Goal: Task Accomplishment & Management: Manage account settings

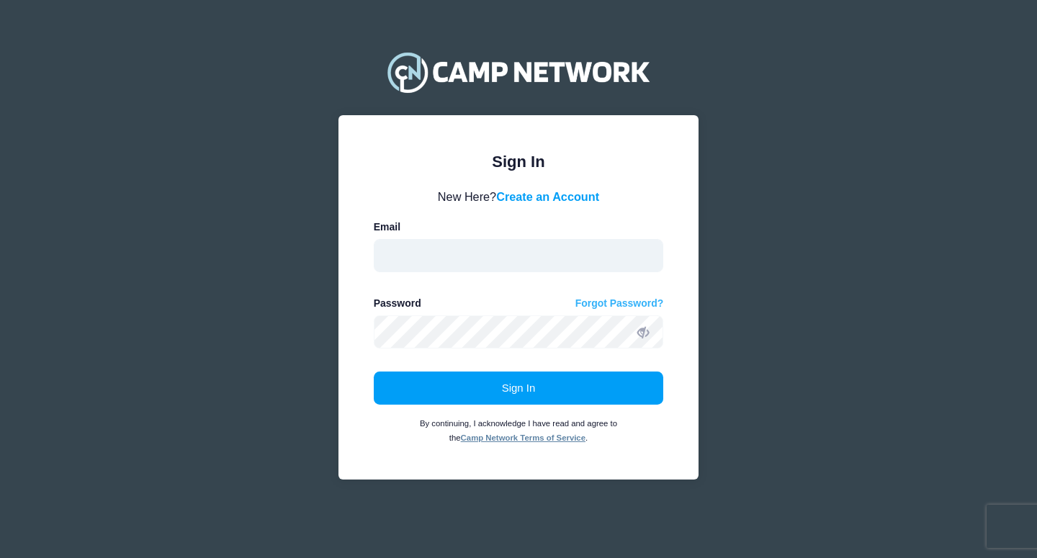
type input "[EMAIL_ADDRESS][DOMAIN_NAME]"
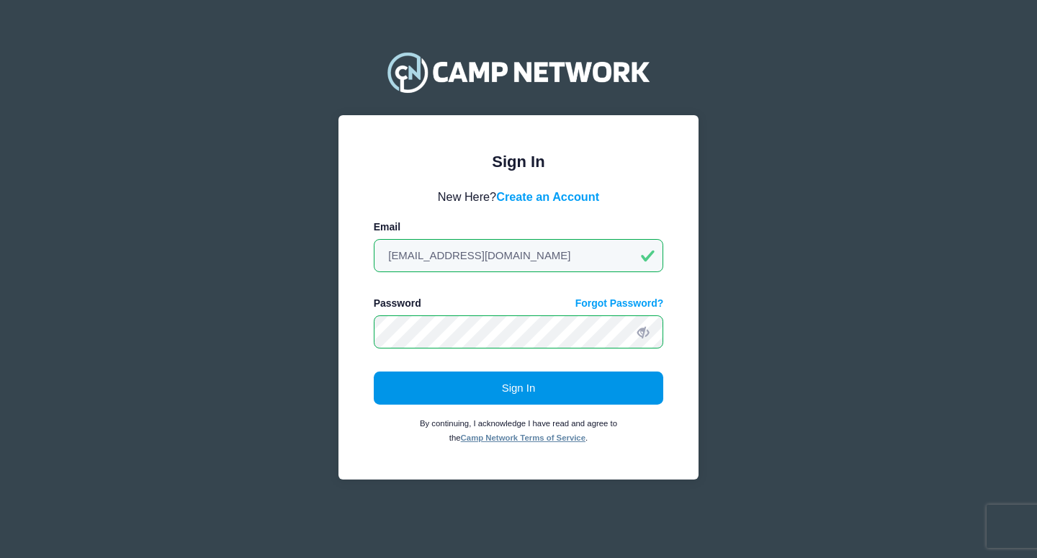
click at [459, 393] on button "Sign In" at bounding box center [519, 388] width 290 height 33
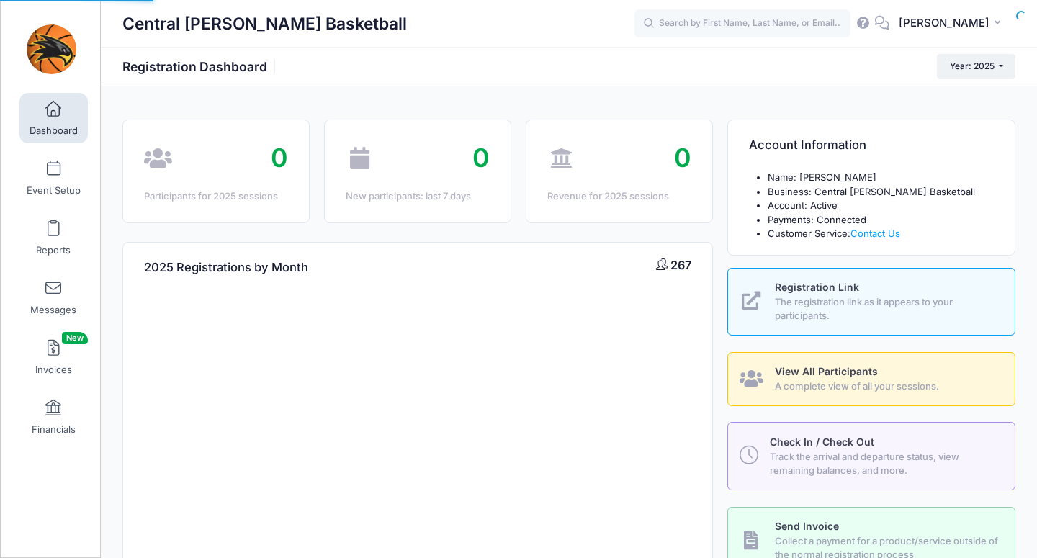
select select
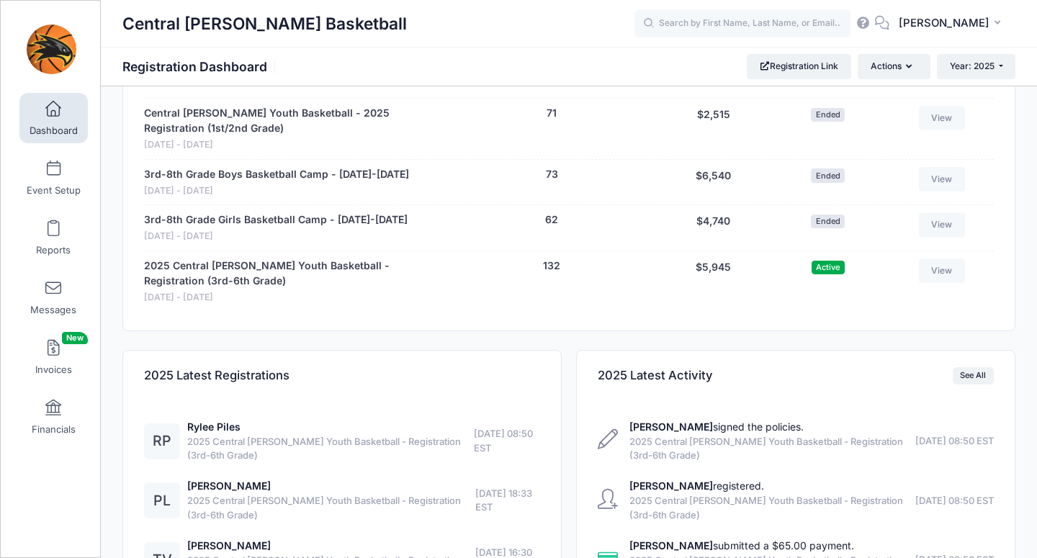
scroll to position [631, 0]
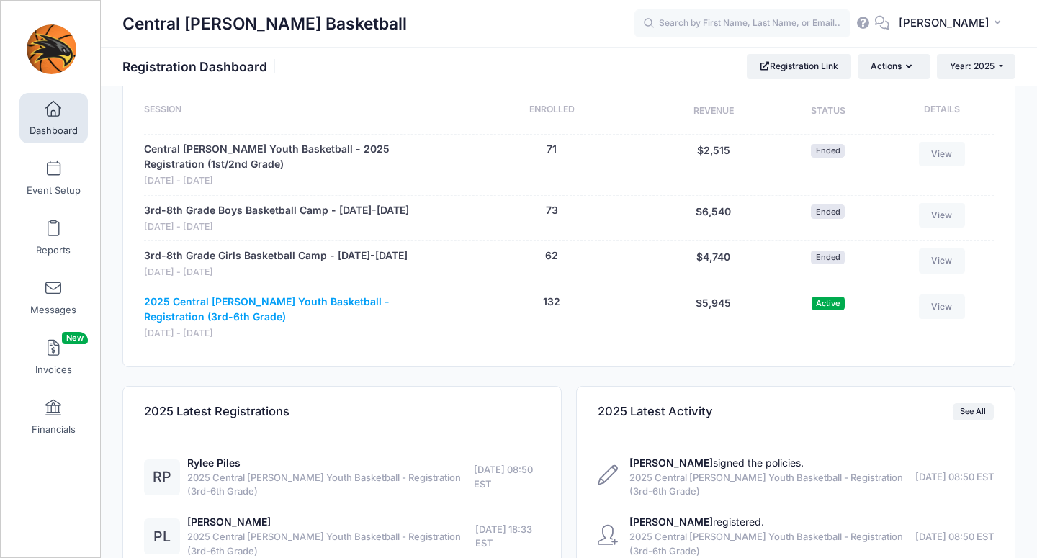
click at [239, 302] on link "2025 Central [PERSON_NAME] Youth Basketball - Registration (3rd-6th Grade)" at bounding box center [293, 310] width 299 height 30
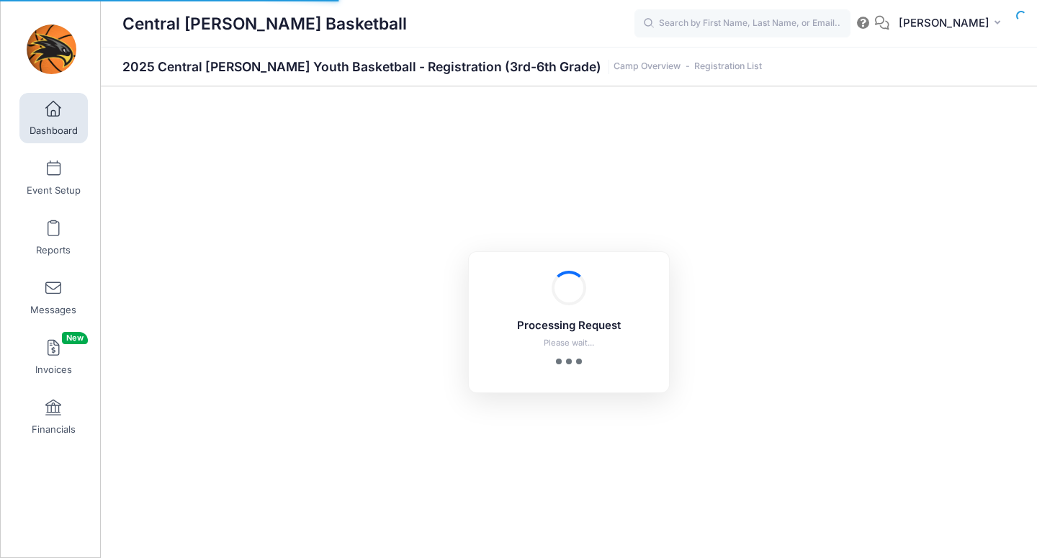
select select "10"
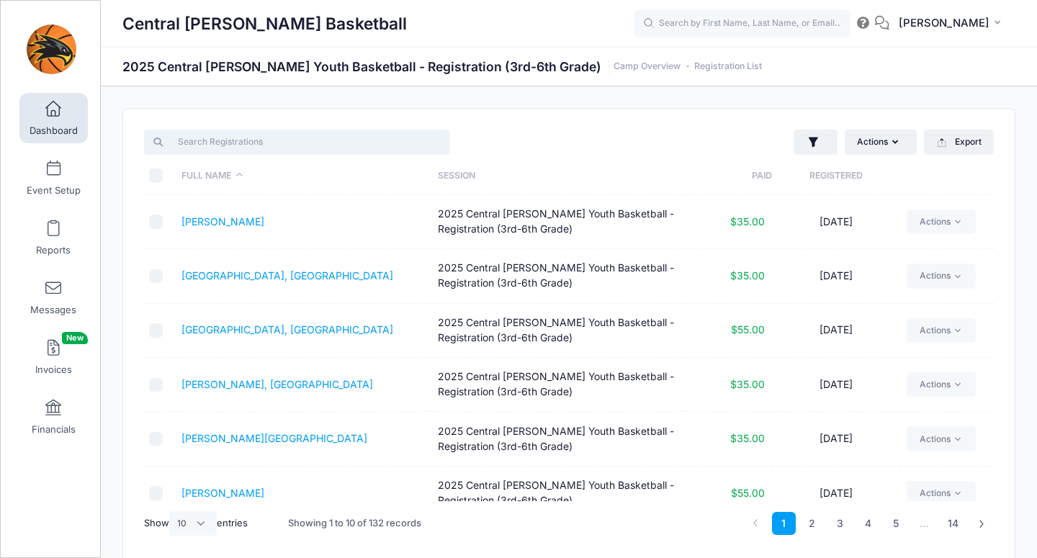
click at [221, 144] on input "search" at bounding box center [297, 142] width 306 height 24
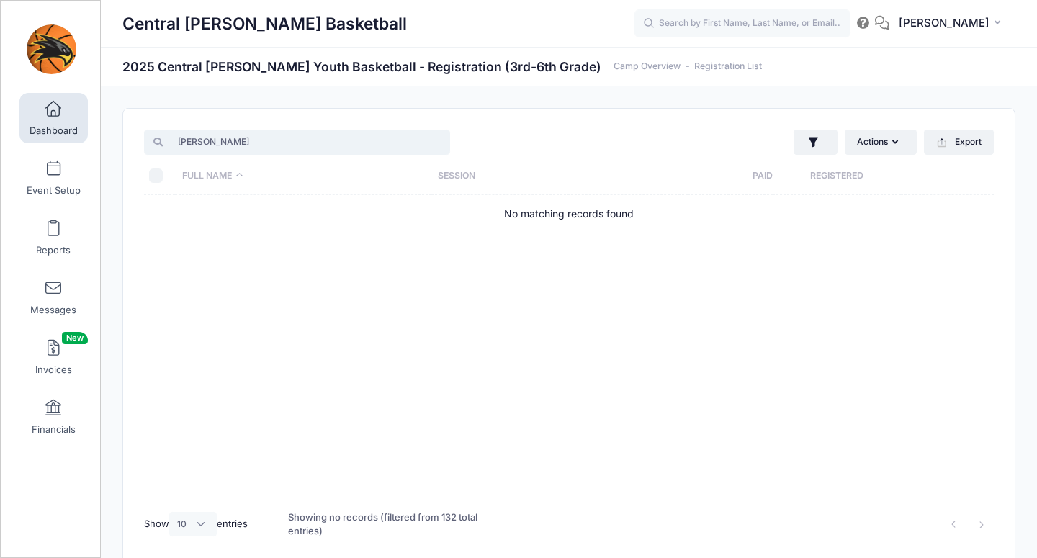
drag, startPoint x: 193, startPoint y: 143, endPoint x: 210, endPoint y: 142, distance: 17.3
click at [194, 143] on input "[PERSON_NAME]" at bounding box center [297, 142] width 306 height 24
click at [212, 141] on input "[PERSON_NAME]" at bounding box center [297, 142] width 306 height 24
click at [212, 141] on input "Schultz" at bounding box center [297, 142] width 306 height 24
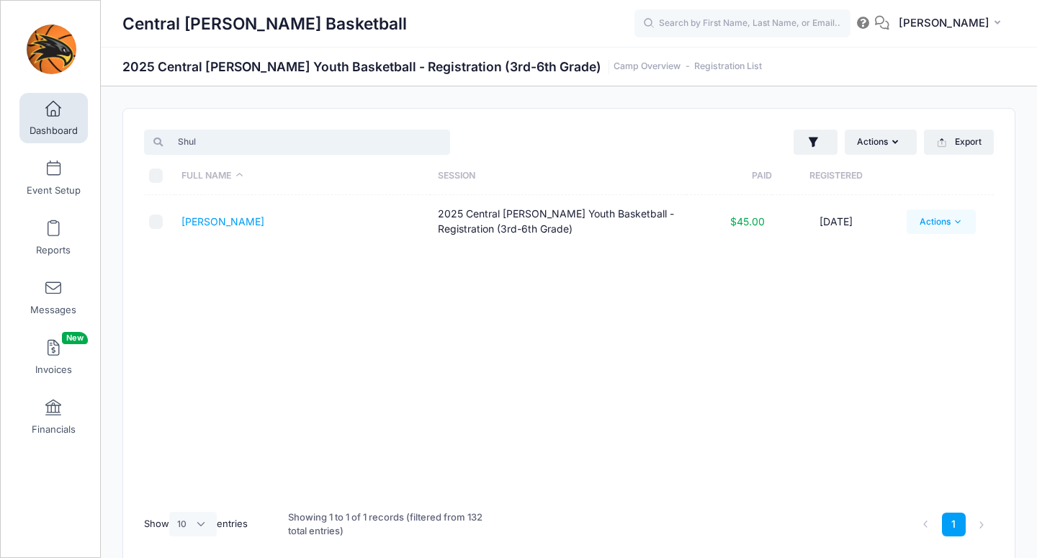
type input "Shul"
click at [947, 225] on link "Actions" at bounding box center [941, 222] width 68 height 24
click at [720, 289] on div "Full Name Session Paid Registered Shultz, Ryker 2025 Central Lee Youth Basketba…" at bounding box center [569, 348] width 850 height 306
click at [218, 223] on link "[PERSON_NAME]" at bounding box center [223, 221] width 83 height 12
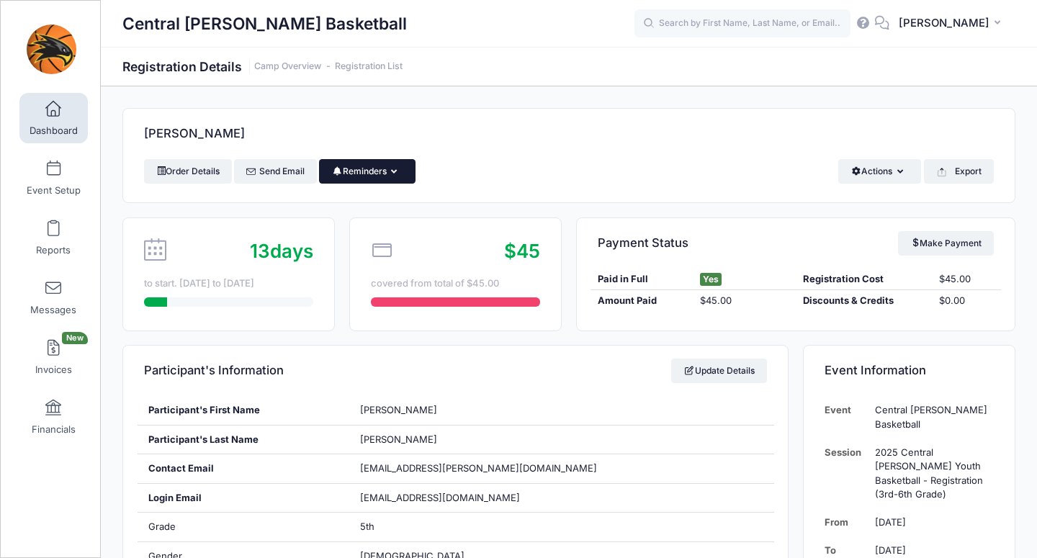
click at [393, 168] on button "Reminders" at bounding box center [367, 171] width 96 height 24
drag, startPoint x: 573, startPoint y: 164, endPoint x: 805, endPoint y: 165, distance: 232.0
click at [584, 166] on div "Order Details Send Email Reminders Send Payment Reminder Send Document Reminder…" at bounding box center [569, 171] width 850 height 24
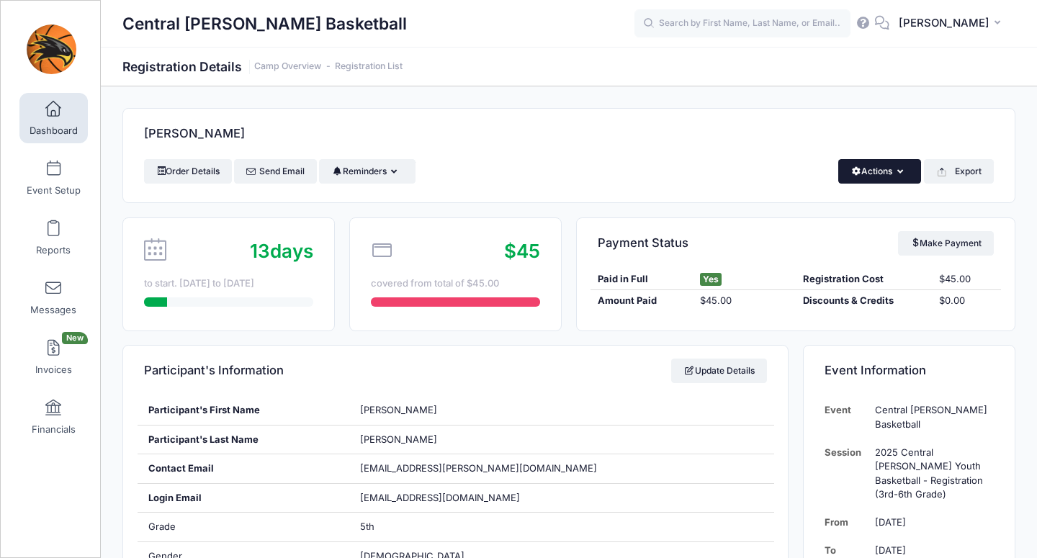
click at [875, 165] on button "Actions" at bounding box center [880, 171] width 83 height 24
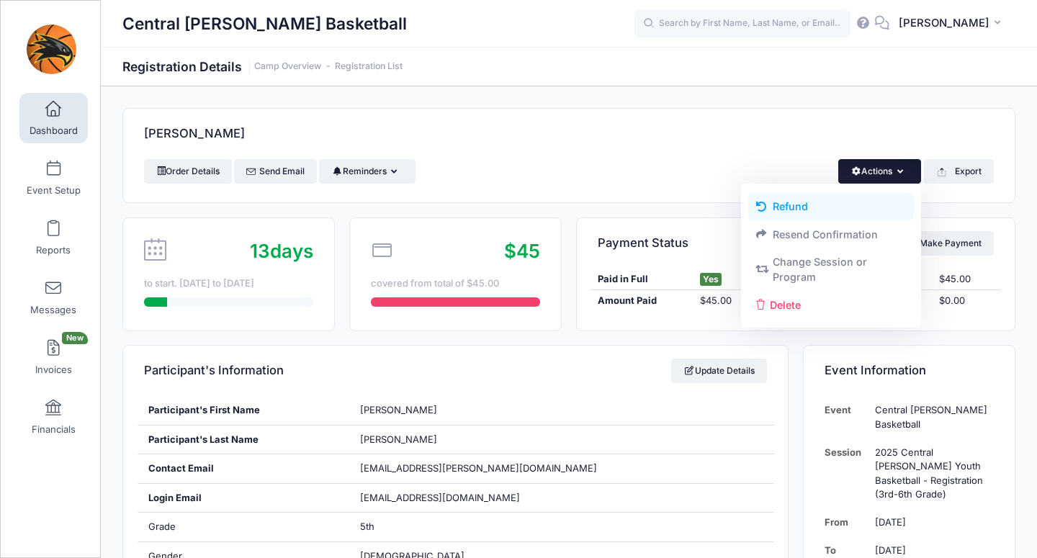
click at [792, 207] on link "Refund" at bounding box center [831, 206] width 166 height 27
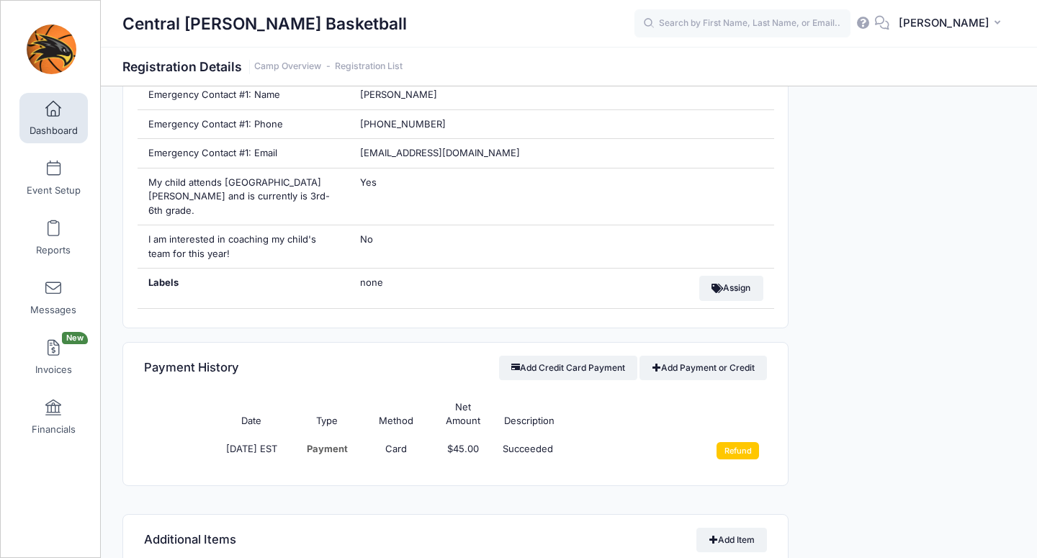
scroll to position [1031, 0]
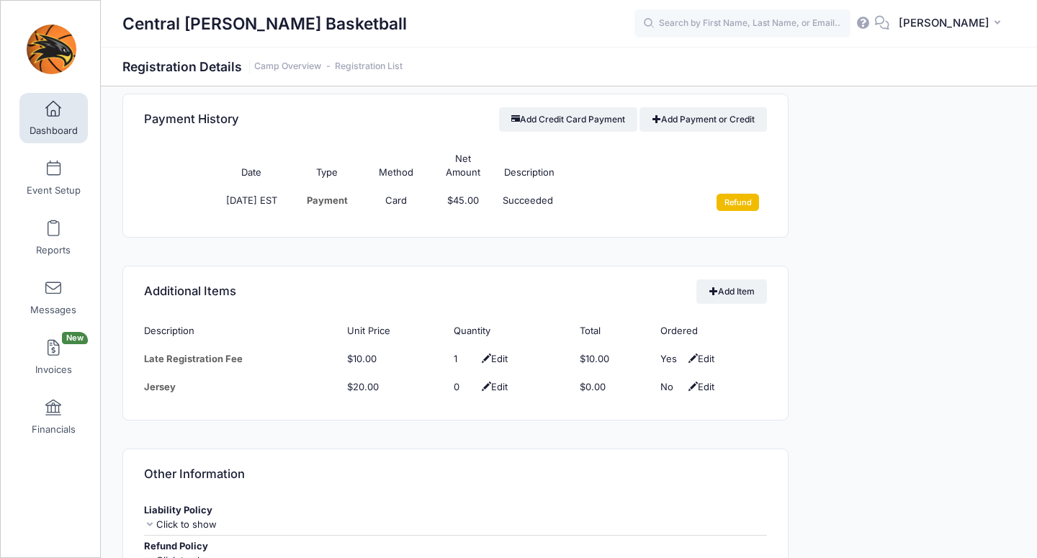
click at [739, 202] on input "Refund" at bounding box center [738, 202] width 43 height 17
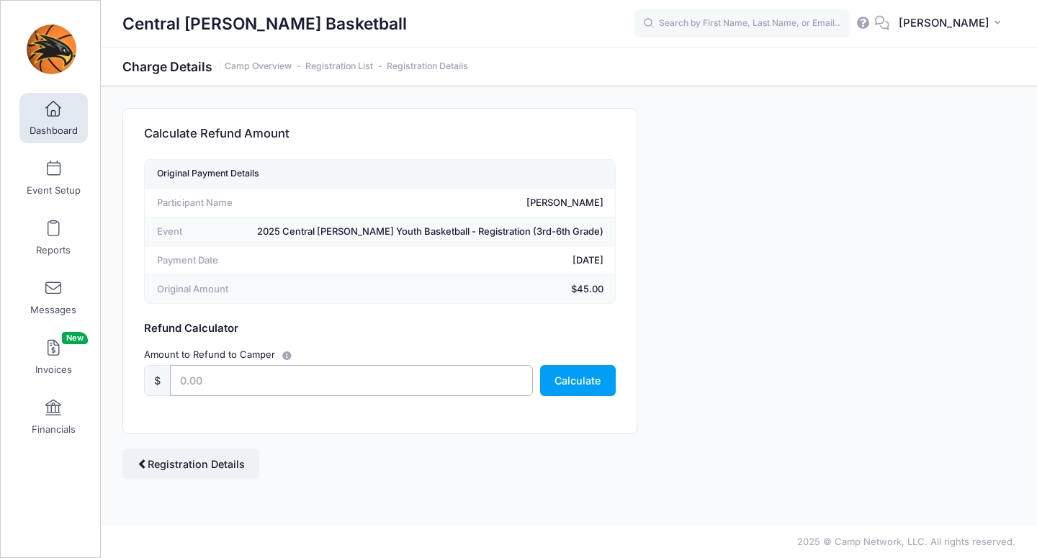
click at [262, 380] on input "text" at bounding box center [351, 380] width 363 height 31
type input "10"
drag, startPoint x: 393, startPoint y: 455, endPoint x: 483, endPoint y: 419, distance: 96.3
click at [394, 455] on div "Registration Details" at bounding box center [379, 464] width 529 height 31
click at [576, 379] on button "Calculate" at bounding box center [578, 380] width 76 height 31
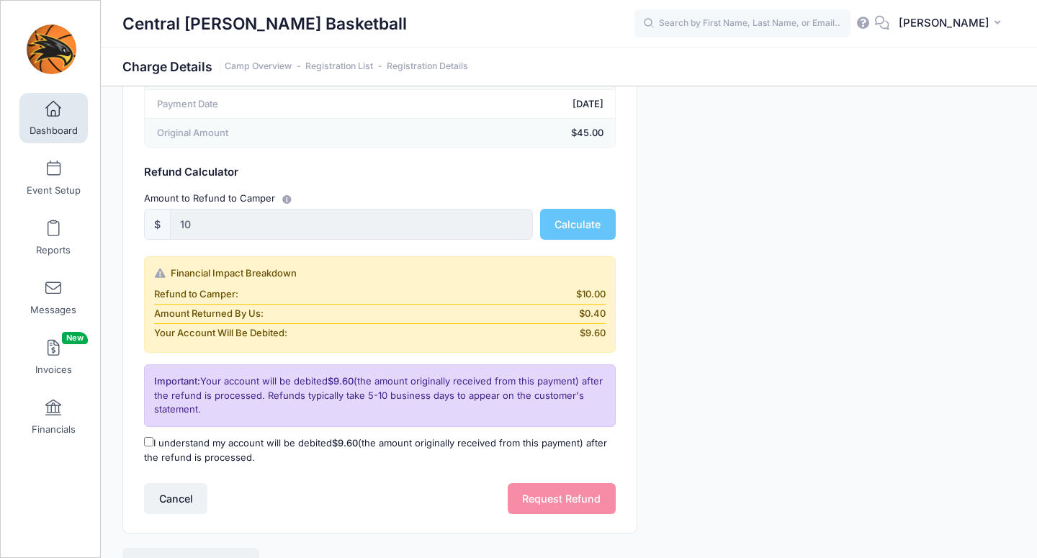
scroll to position [160, 0]
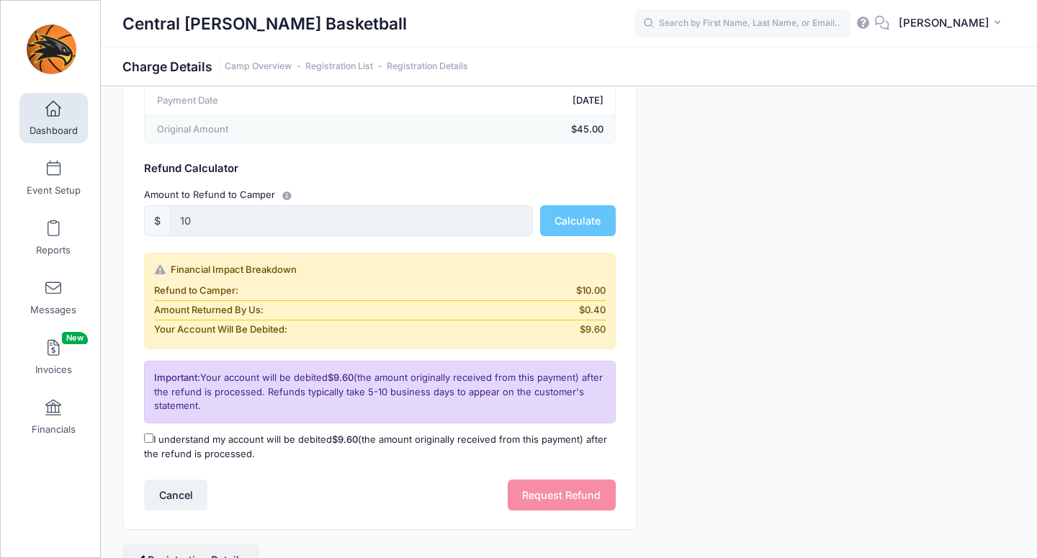
click at [146, 439] on input "I understand my account will be debited $9.60 (the amount originally received f…" at bounding box center [148, 438] width 9 height 9
checkbox input "true"
click at [558, 493] on button "Request Refund" at bounding box center [562, 495] width 108 height 31
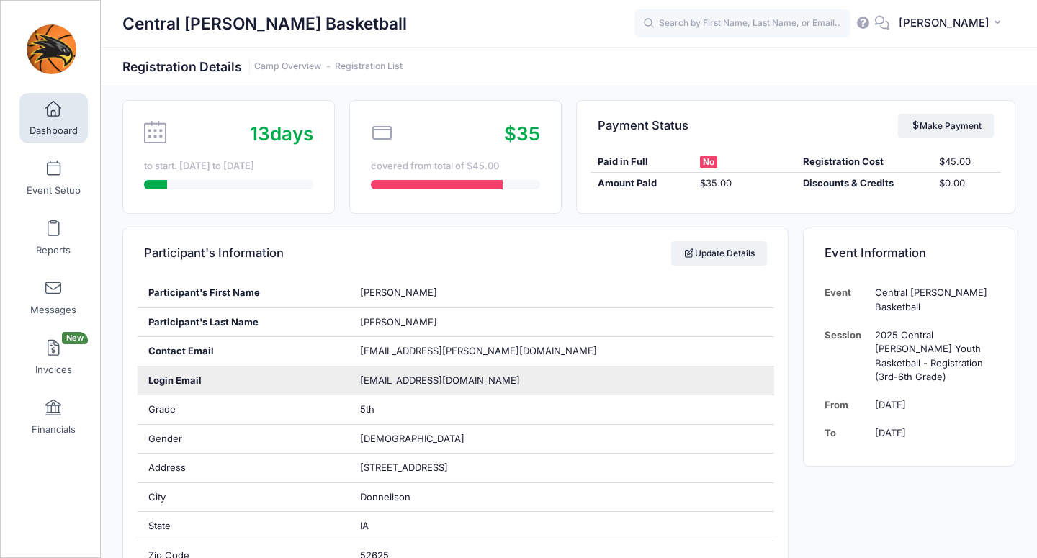
scroll to position [126, 0]
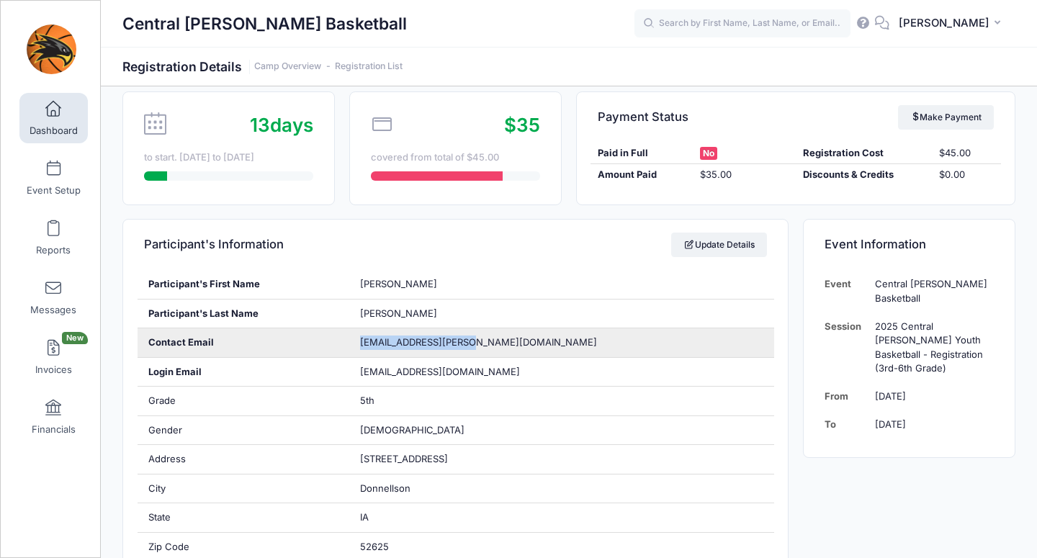
drag, startPoint x: 358, startPoint y: 338, endPoint x: 487, endPoint y: 348, distance: 129.3
click at [487, 348] on div "[EMAIL_ADDRESS][PERSON_NAME][DOMAIN_NAME]" at bounding box center [561, 342] width 424 height 29
copy span "[EMAIL_ADDRESS][PERSON_NAME][DOMAIN_NAME]"
